Goal: Find specific page/section: Find specific page/section

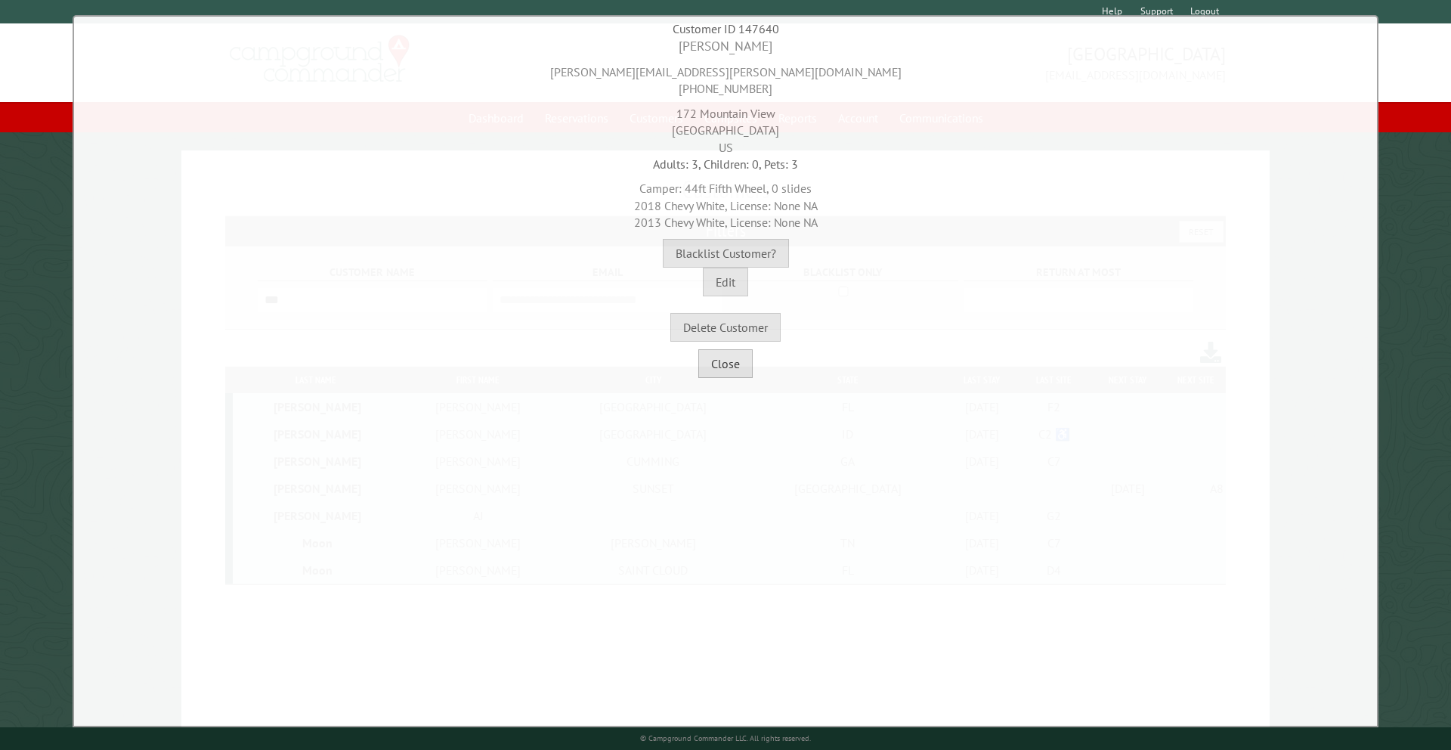
drag, startPoint x: 733, startPoint y: 374, endPoint x: 739, endPoint y: 354, distance: 21.5
click at [733, 374] on button "Close" at bounding box center [726, 363] width 54 height 29
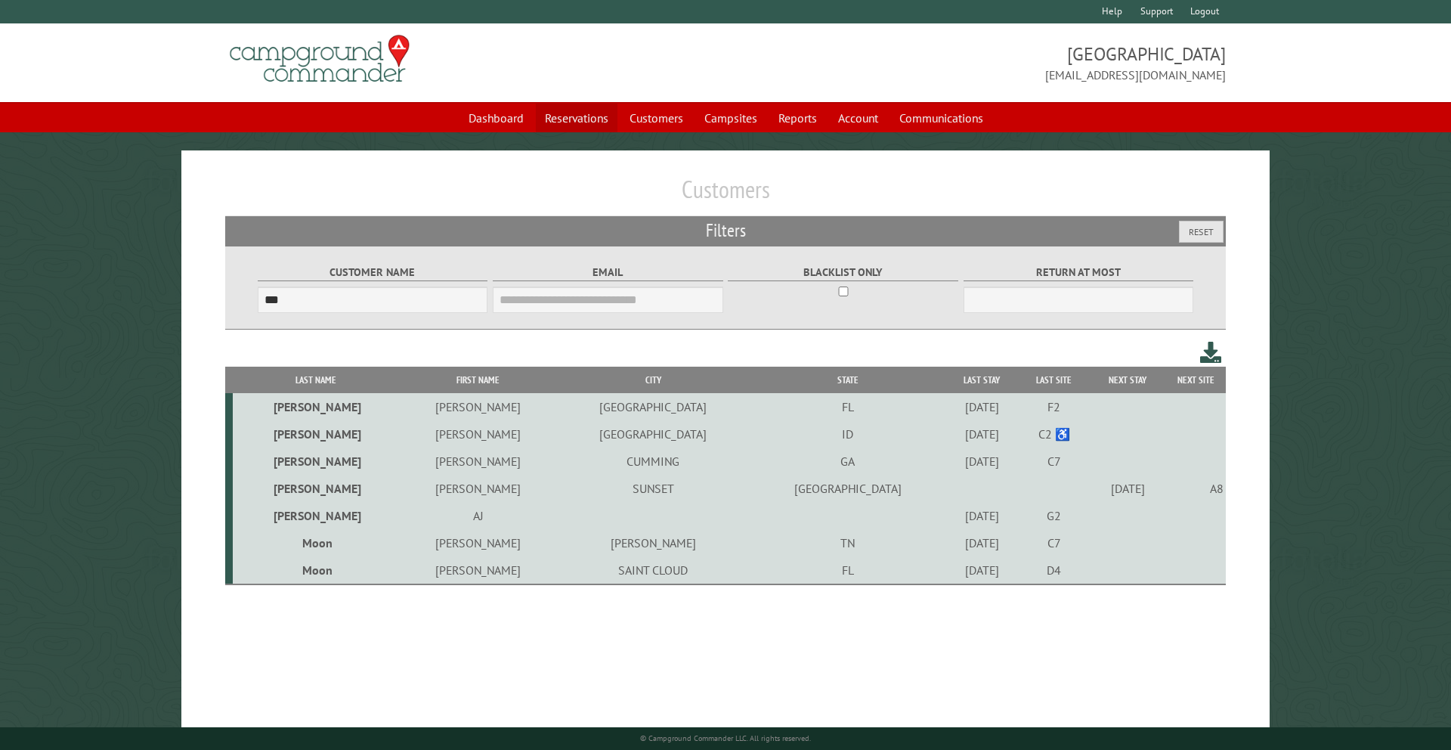
click at [574, 119] on link "Reservations" at bounding box center [577, 118] width 82 height 29
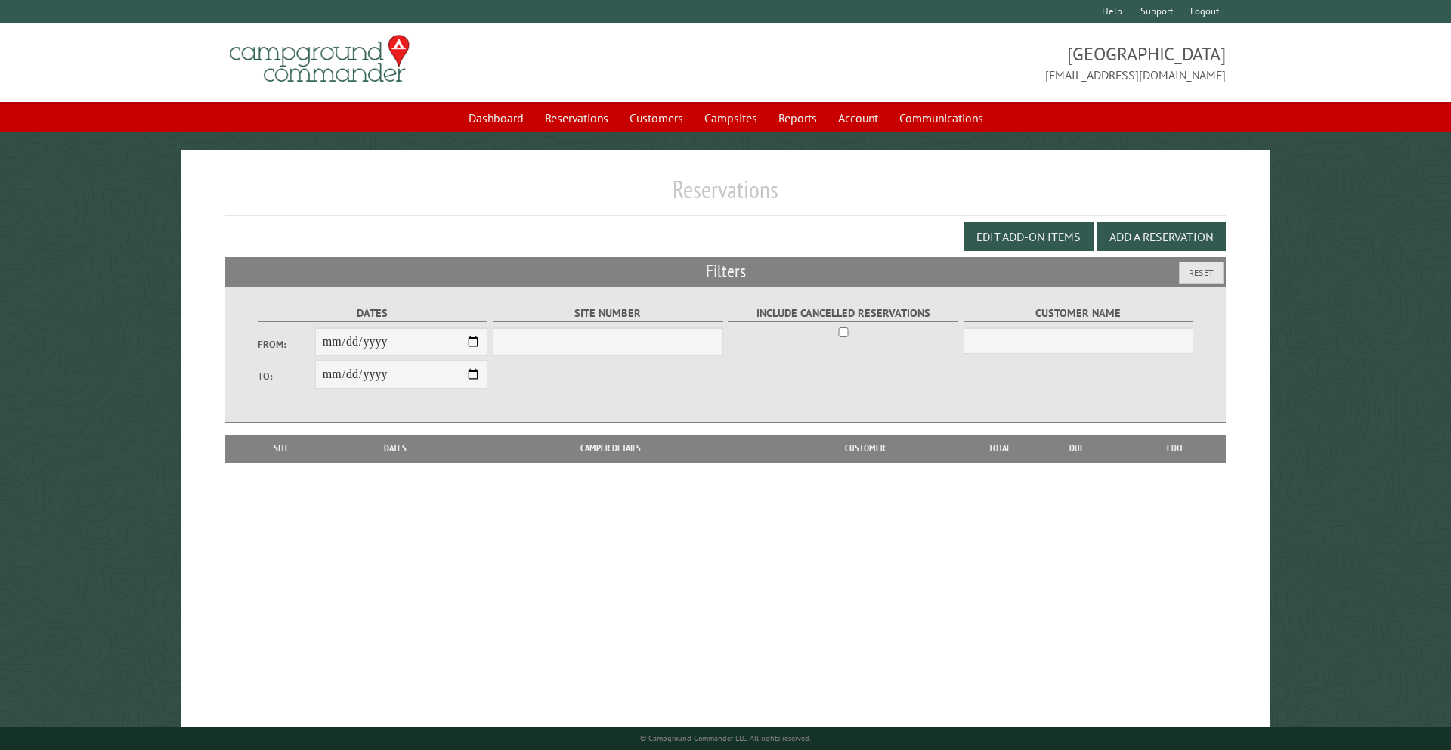
select select "***"
click at [810, 117] on link "Reports" at bounding box center [798, 118] width 57 height 29
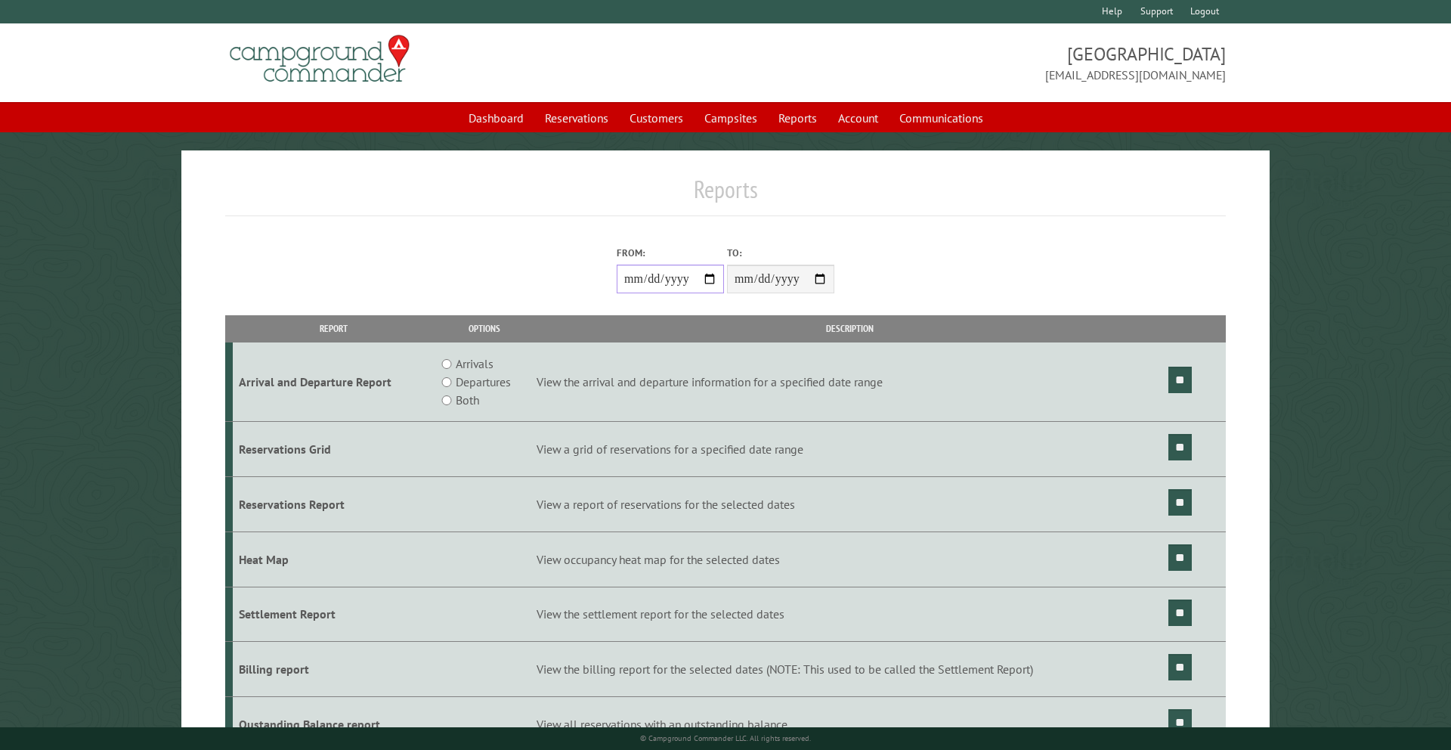
click at [711, 283] on input "From:" at bounding box center [670, 279] width 107 height 29
click at [712, 277] on input "From:" at bounding box center [670, 279] width 107 height 29
click at [708, 282] on input "From:" at bounding box center [670, 279] width 107 height 29
click at [708, 278] on input "From:" at bounding box center [670, 279] width 107 height 29
click at [708, 279] on input "From:" at bounding box center [670, 279] width 107 height 29
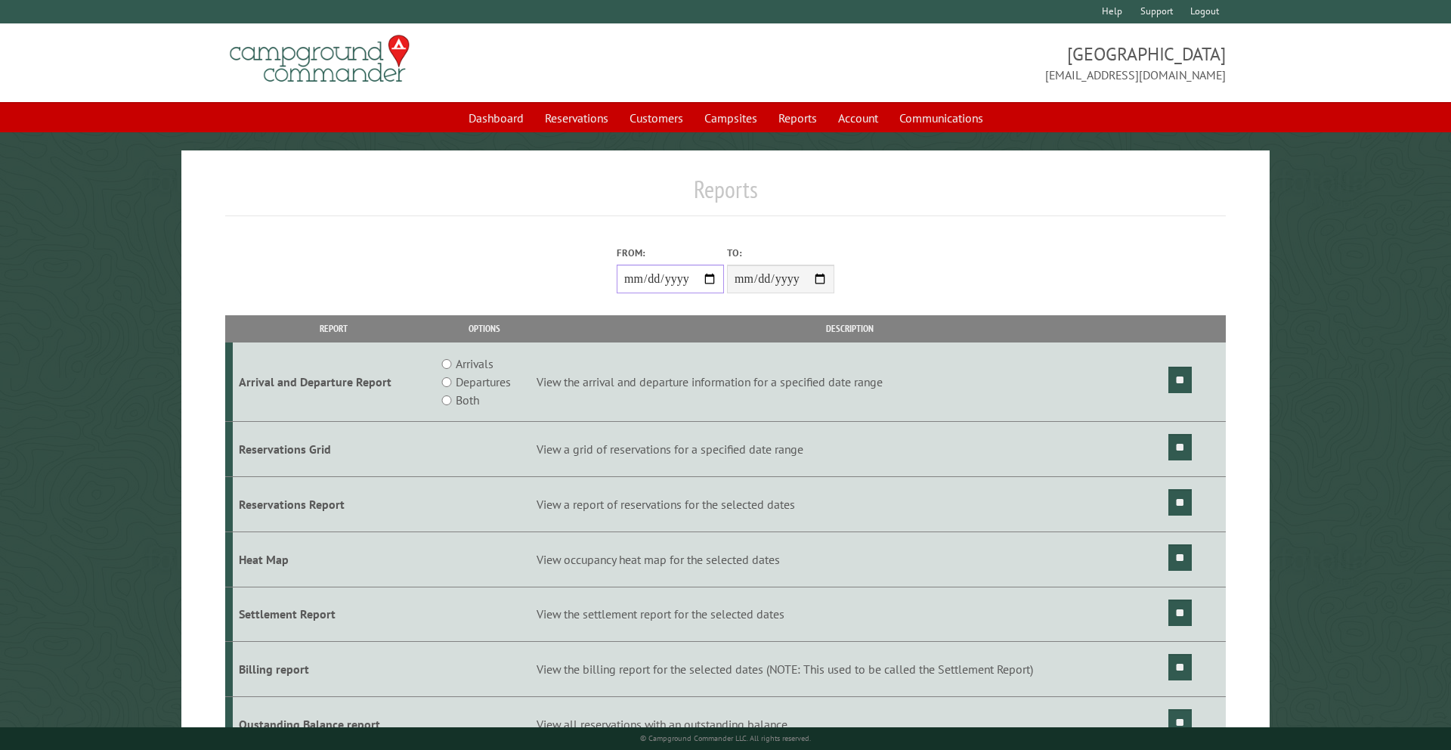
click at [708, 279] on input "From:" at bounding box center [670, 279] width 107 height 29
